Goal: Use online tool/utility: Utilize a website feature to perform a specific function

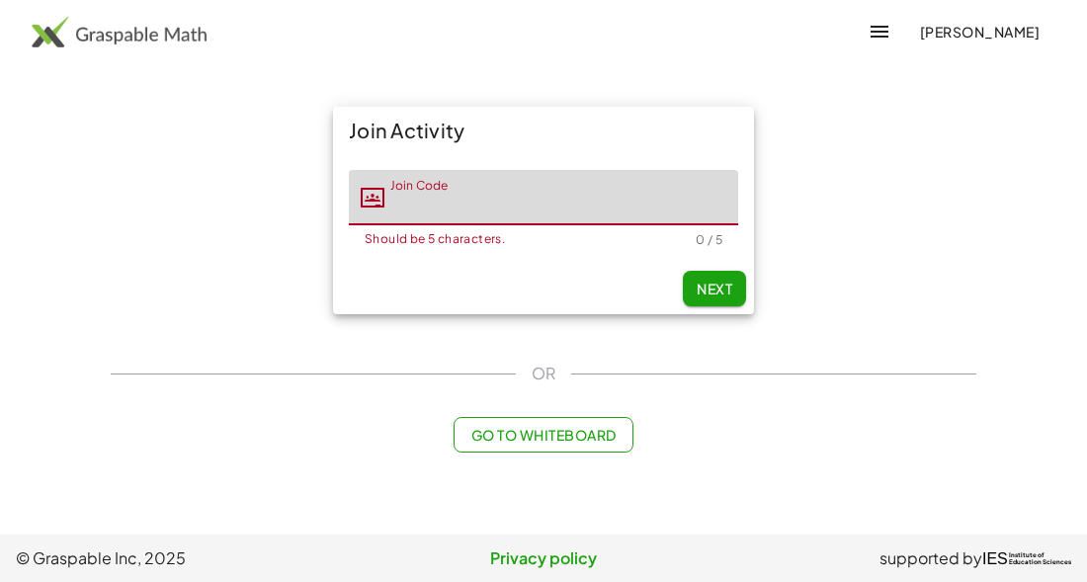
click at [124, 49] on div "[PERSON_NAME]" at bounding box center [543, 31] width 1087 height 47
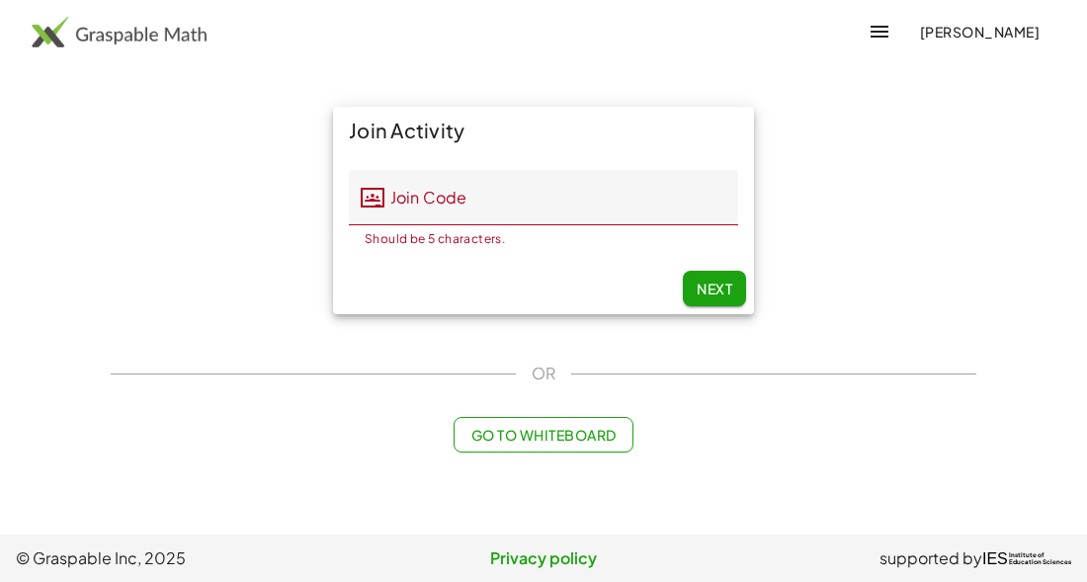
click at [133, 43] on img at bounding box center [119, 32] width 175 height 32
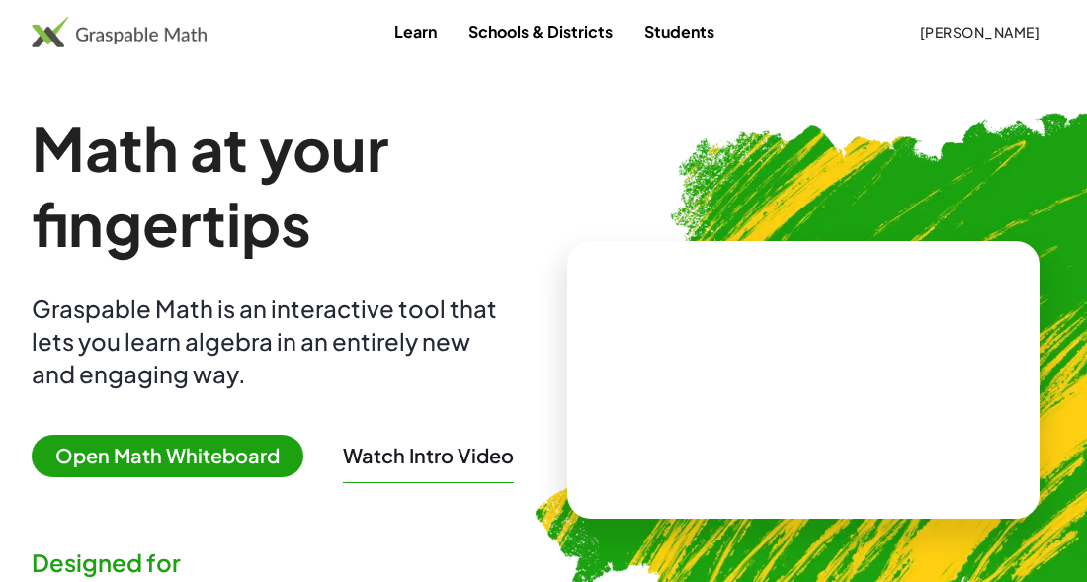
click at [238, 453] on span "Open Math Whiteboard" at bounding box center [168, 456] width 272 height 43
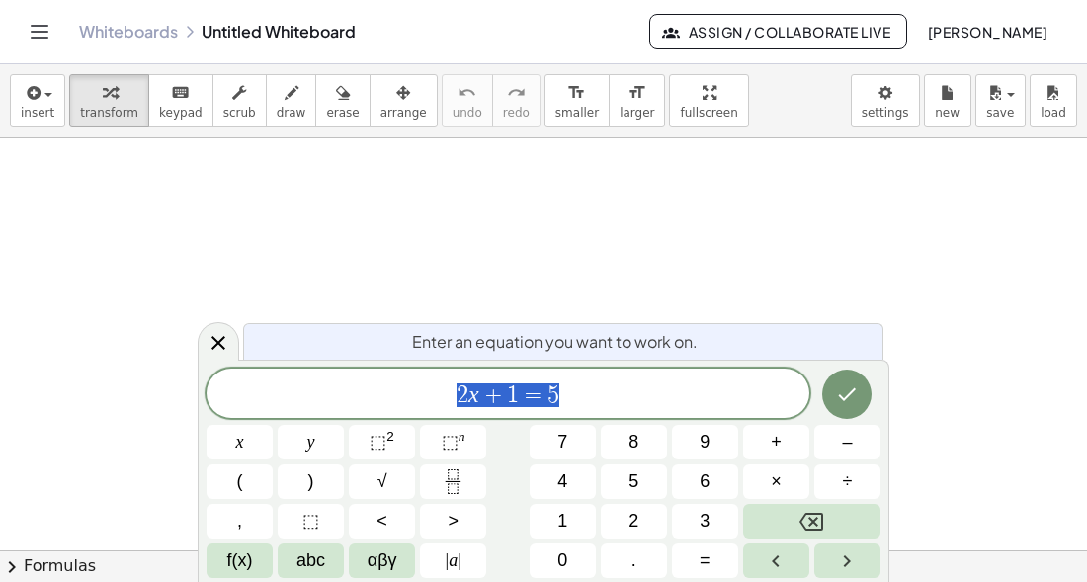
click at [591, 410] on div "****** 2 x + 1 = 5" at bounding box center [508, 393] width 603 height 49
click at [602, 397] on span "2 x + 1 = 5 ​" at bounding box center [508, 396] width 603 height 28
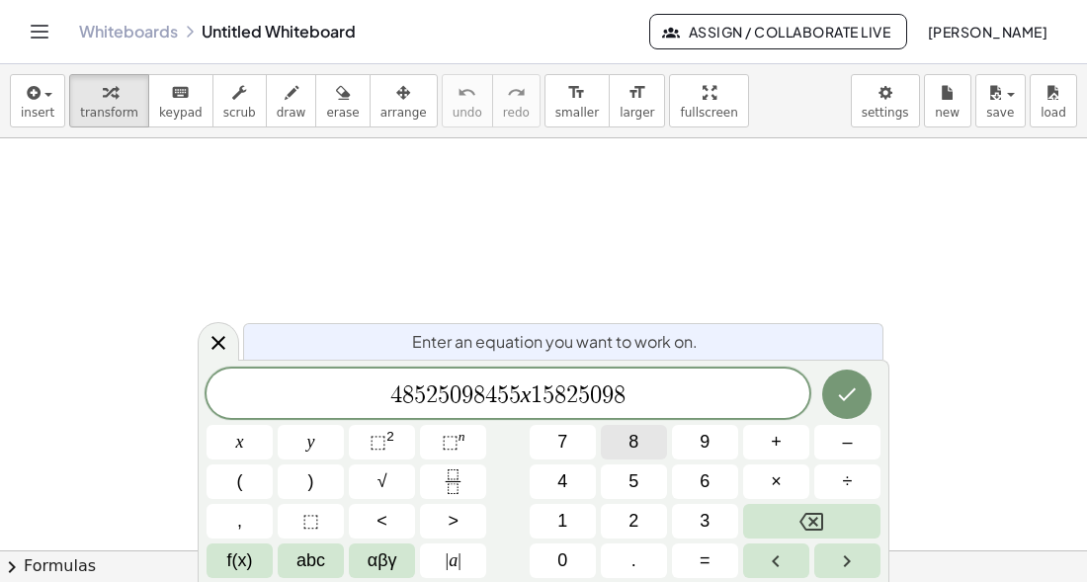
click at [224, 445] on button "x" at bounding box center [240, 442] width 66 height 35
click at [774, 474] on span "×" at bounding box center [776, 482] width 11 height 27
click at [350, 457] on button "⬚ 2" at bounding box center [382, 442] width 66 height 35
click at [657, 524] on button "2" at bounding box center [634, 521] width 66 height 35
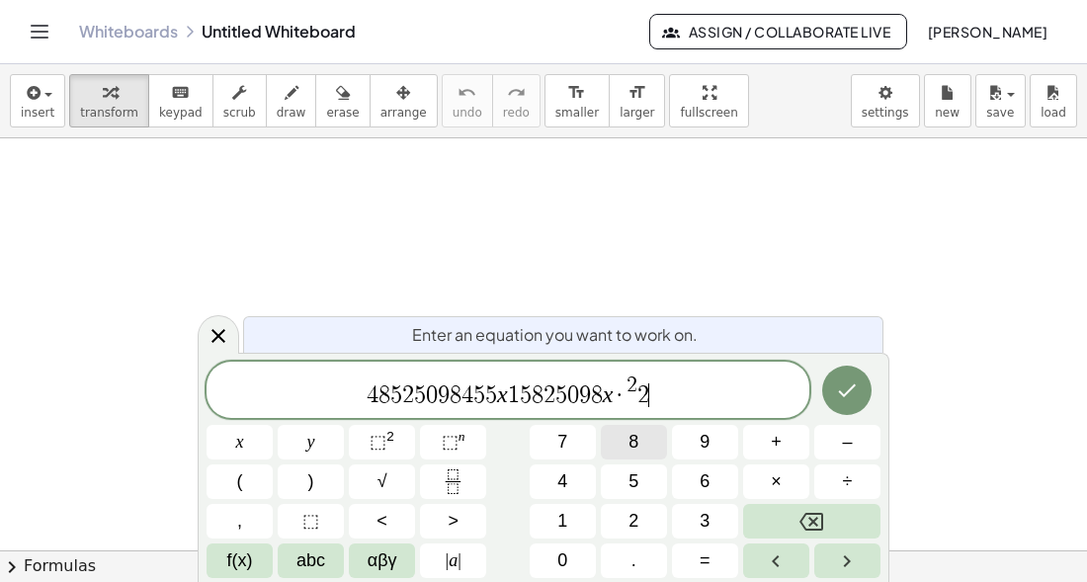
click at [530, 507] on button "1" at bounding box center [563, 521] width 66 height 35
click at [659, 479] on button "5" at bounding box center [634, 482] width 66 height 35
click at [776, 479] on span "×" at bounding box center [776, 482] width 11 height 27
click at [321, 443] on button "y" at bounding box center [311, 442] width 66 height 35
click at [666, 493] on button "5" at bounding box center [634, 482] width 66 height 35
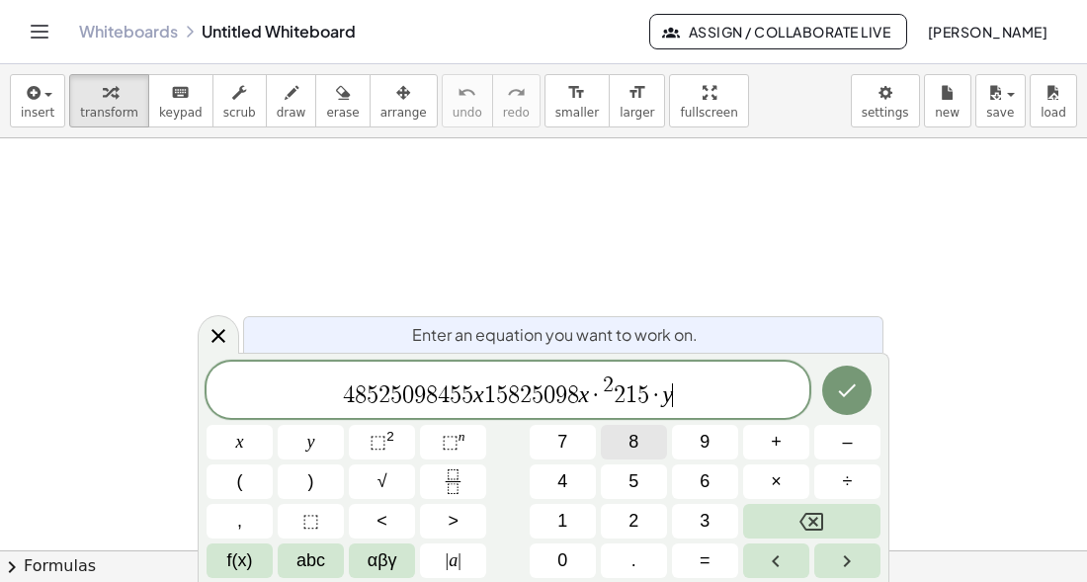
click at [380, 445] on span "⬚" at bounding box center [378, 442] width 17 height 20
click at [806, 494] on button "×" at bounding box center [776, 482] width 66 height 35
click at [826, 392] on button "Done" at bounding box center [846, 390] width 49 height 49
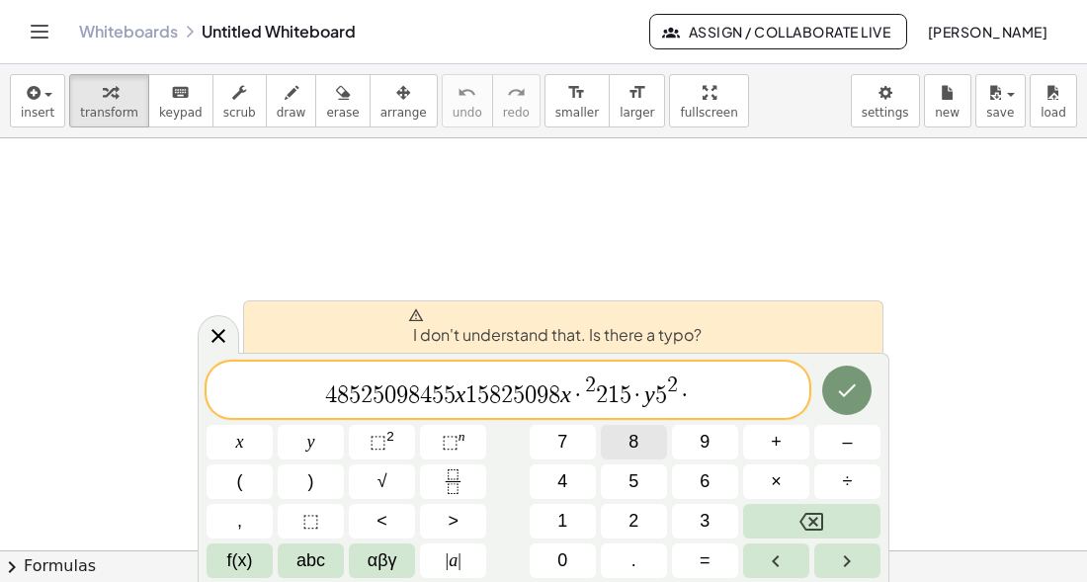
click at [633, 484] on span "5" at bounding box center [634, 482] width 10 height 27
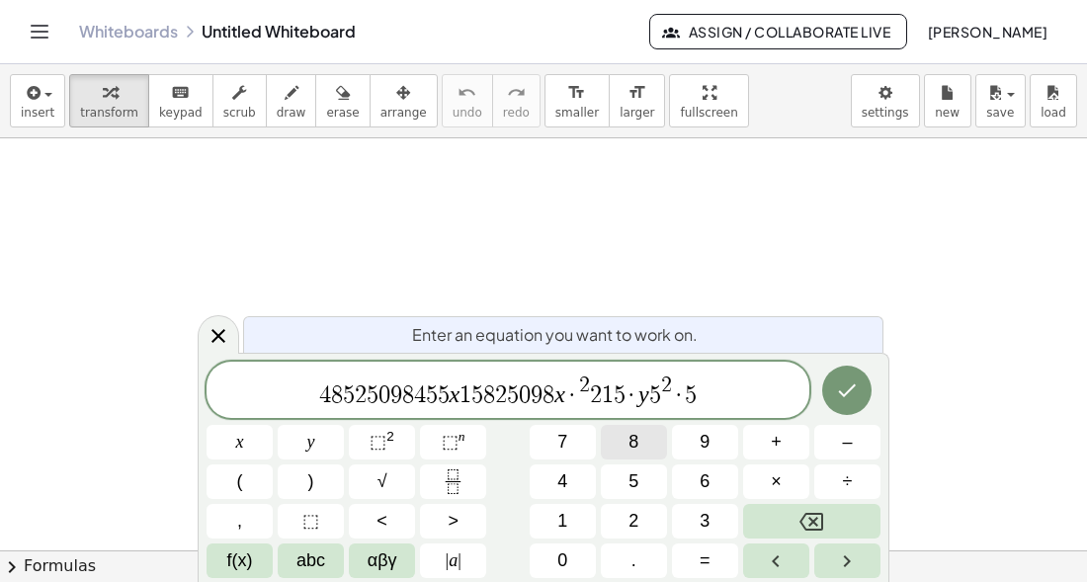
click at [835, 398] on icon "Done" at bounding box center [847, 391] width 24 height 24
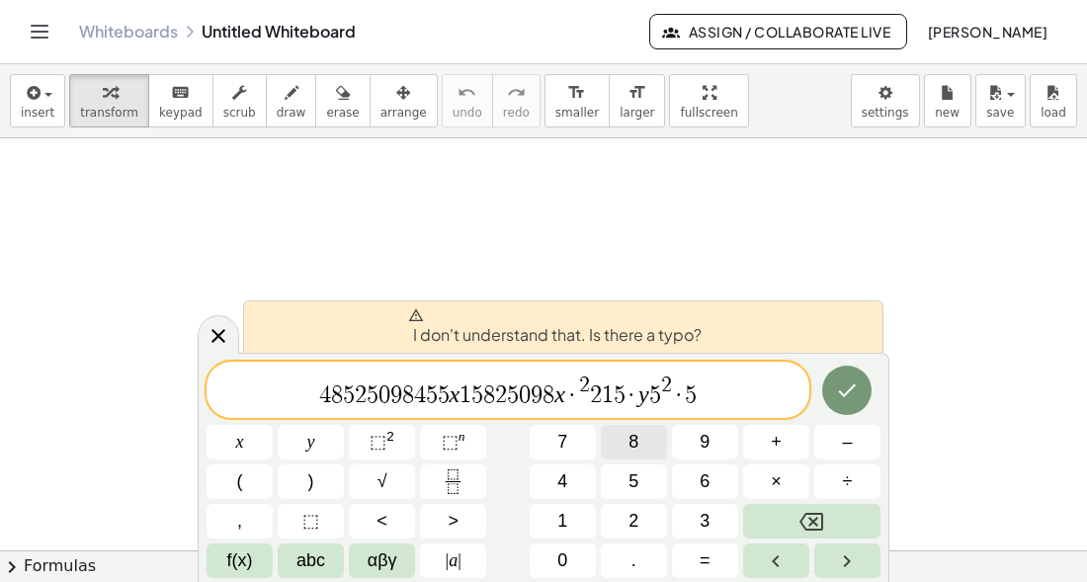
click at [705, 560] on span "=" at bounding box center [705, 561] width 11 height 27
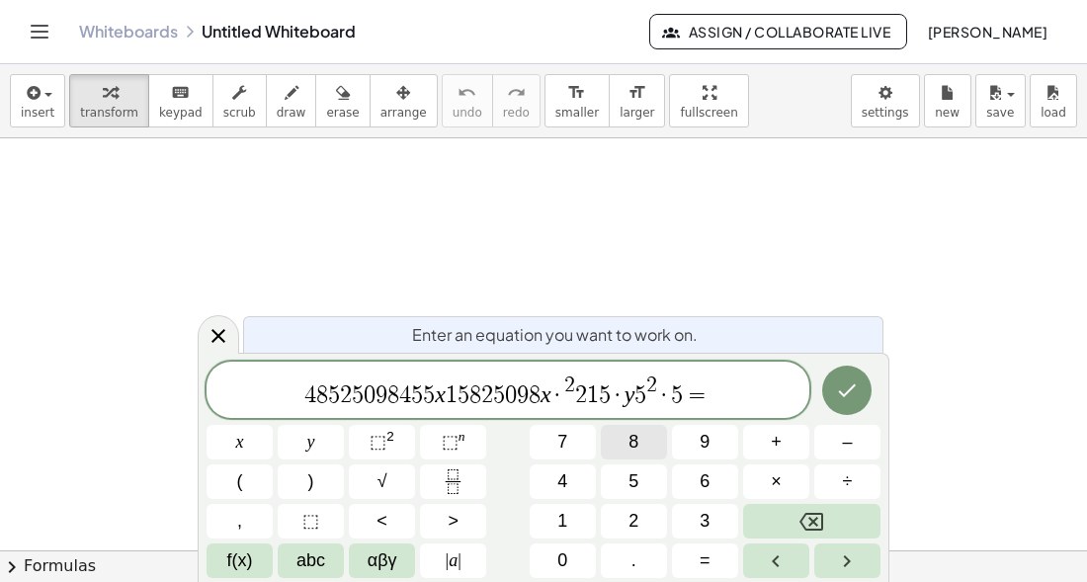
click at [701, 525] on span "3" at bounding box center [705, 521] width 10 height 27
click at [840, 399] on icon "Done" at bounding box center [847, 391] width 24 height 24
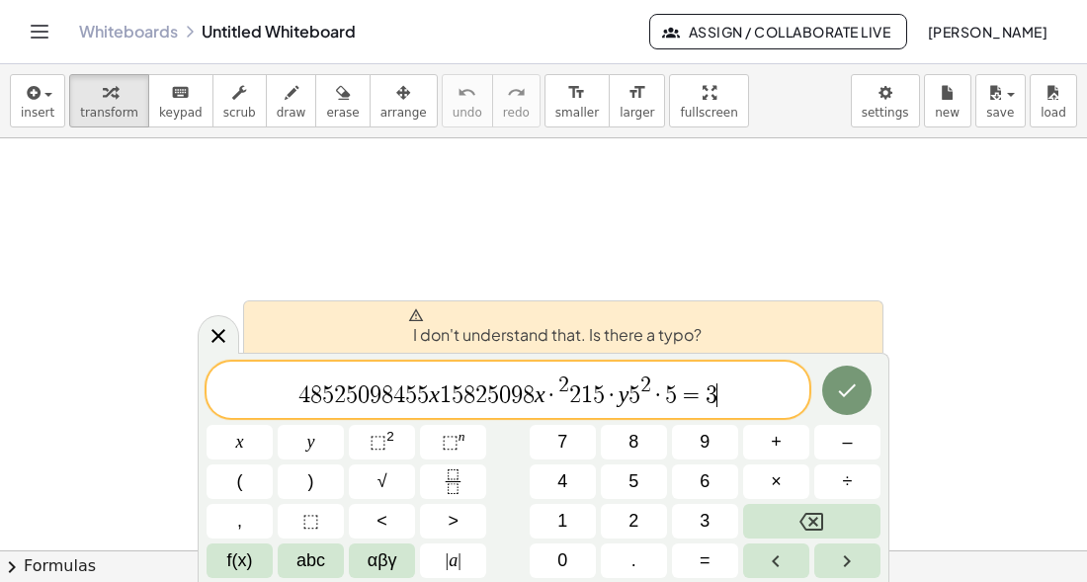
click at [767, 412] on div "[PHONE_NUMBER] [PHONE_NUMBER] · 2 2 1 5 · y 5 2 · 5 = 3 ​" at bounding box center [508, 390] width 603 height 56
